Goal: Obtain resource: Obtain resource

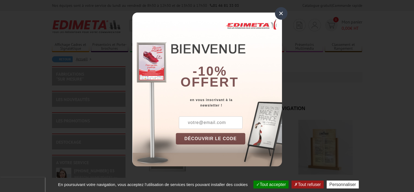
click at [283, 11] on div "×" at bounding box center [281, 13] width 13 height 13
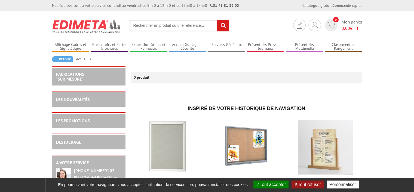
click at [83, 74] on link "FABRICATIONS "Sur Mesure"" at bounding box center [70, 76] width 28 height 10
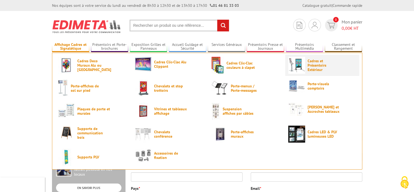
click at [296, 63] on img at bounding box center [297, 65] width 17 height 17
